Goal: Find specific page/section: Find specific page/section

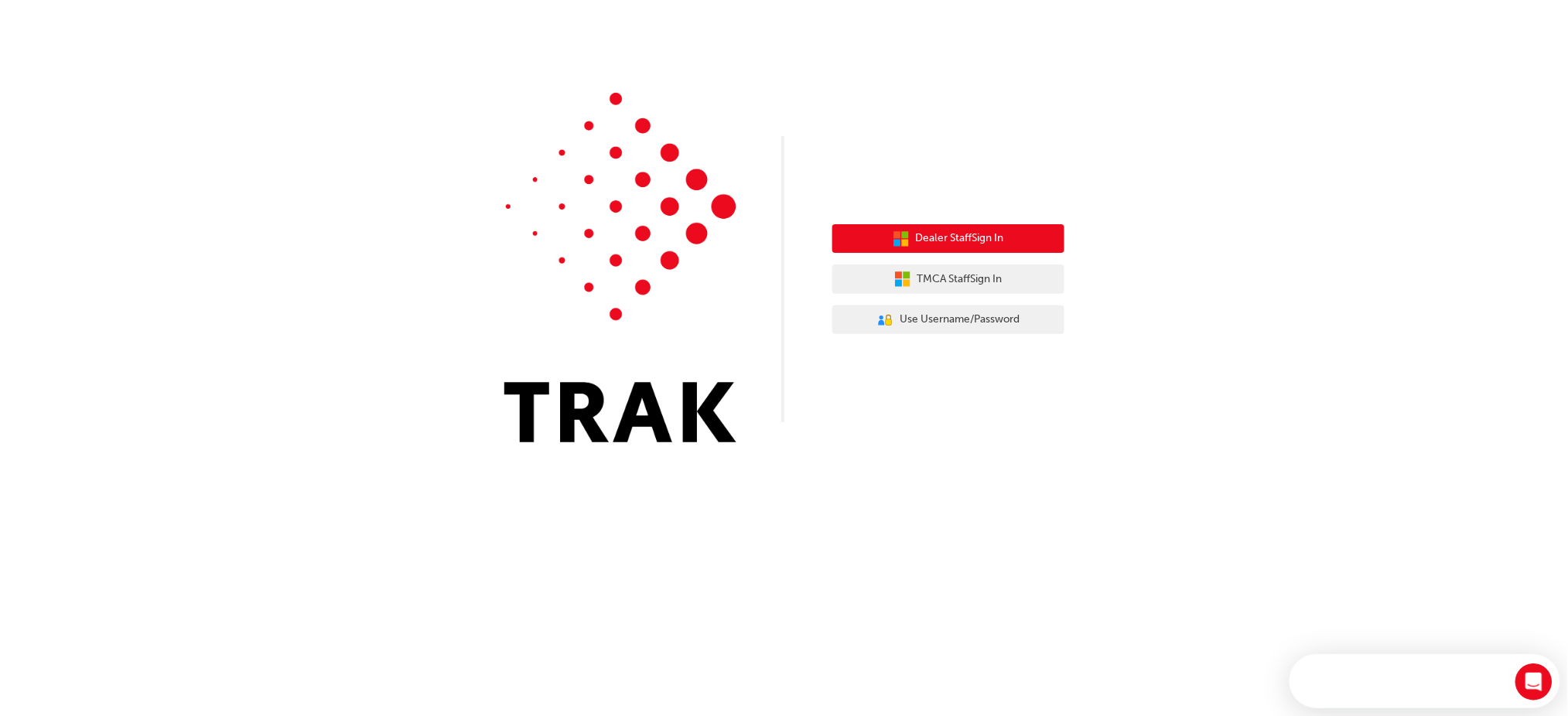
click at [956, 244] on span "Dealer Staff Sign In" at bounding box center [960, 239] width 88 height 18
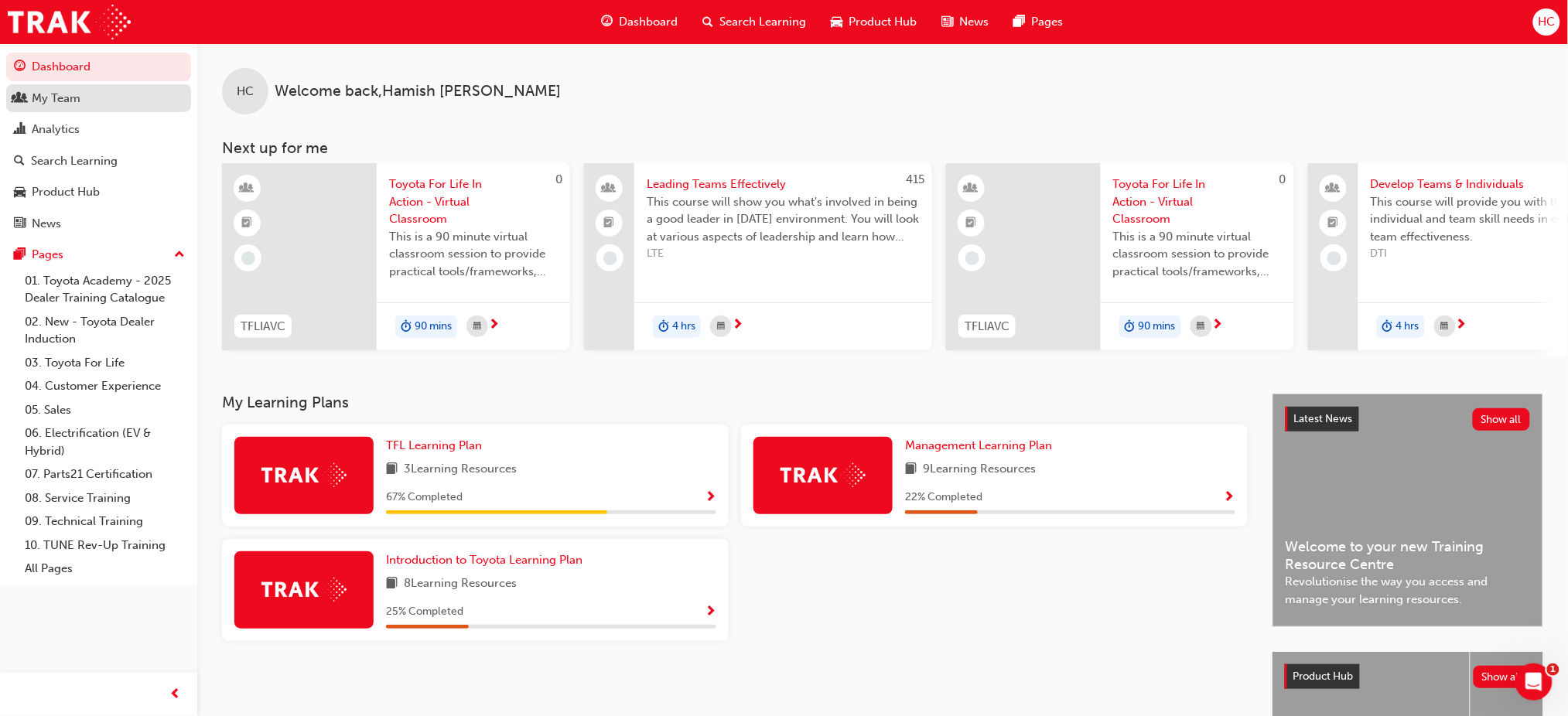
click at [63, 96] on div "My Team" at bounding box center [56, 99] width 49 height 18
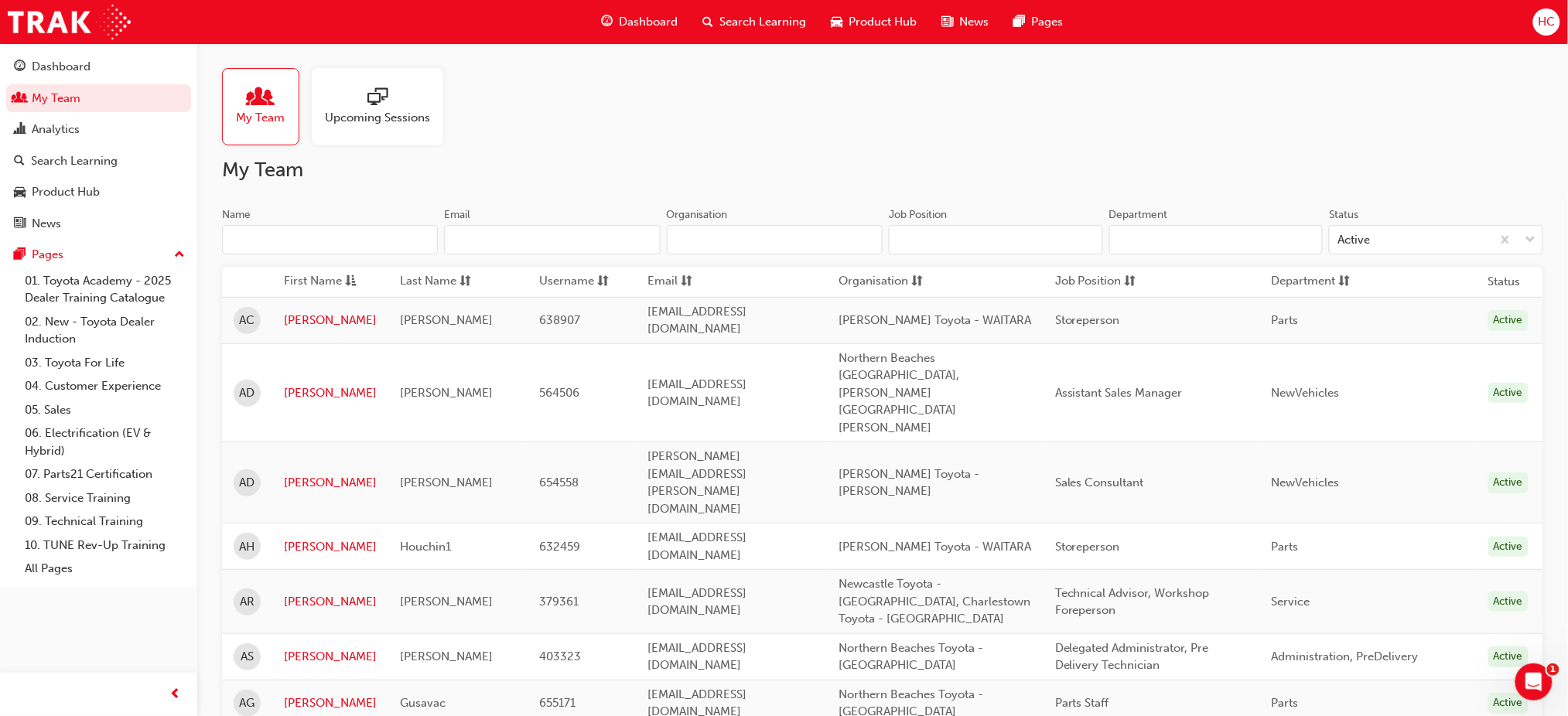
click at [319, 245] on input "Name" at bounding box center [330, 240] width 215 height 29
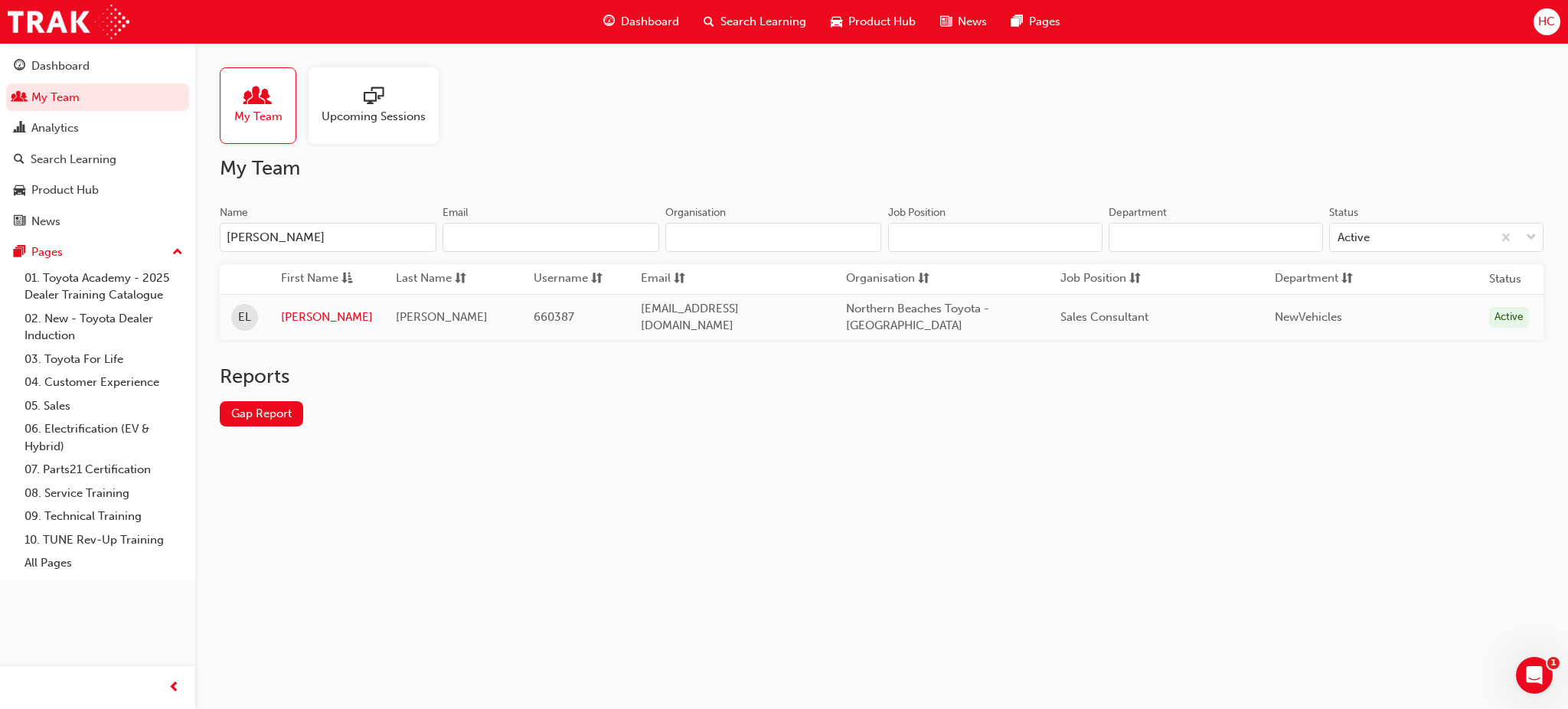
type input "[PERSON_NAME]"
click at [308, 314] on link "[PERSON_NAME]" at bounding box center [327, 318] width 92 height 18
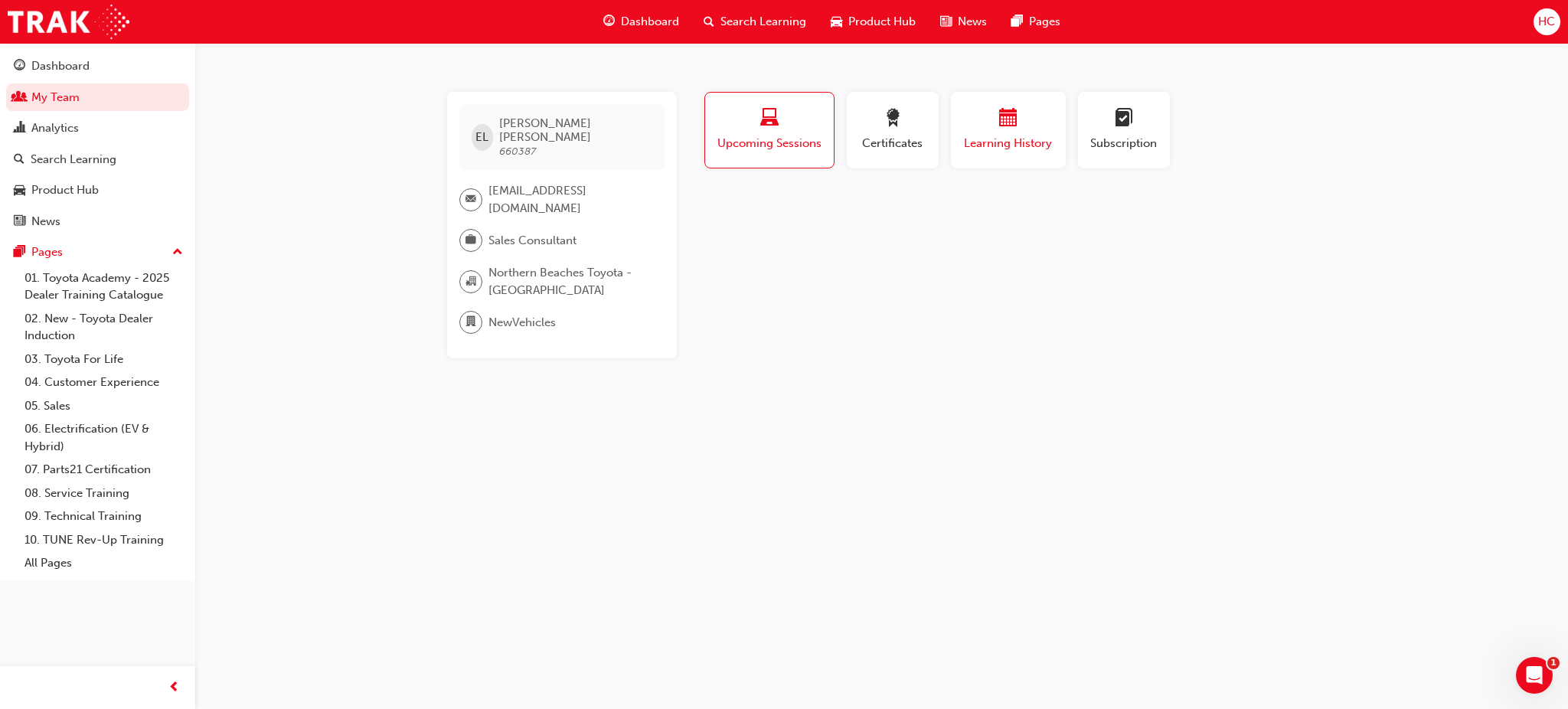
click at [1016, 124] on span "calendar-icon" at bounding box center [1008, 120] width 18 height 21
